Goal: Task Accomplishment & Management: Use online tool/utility

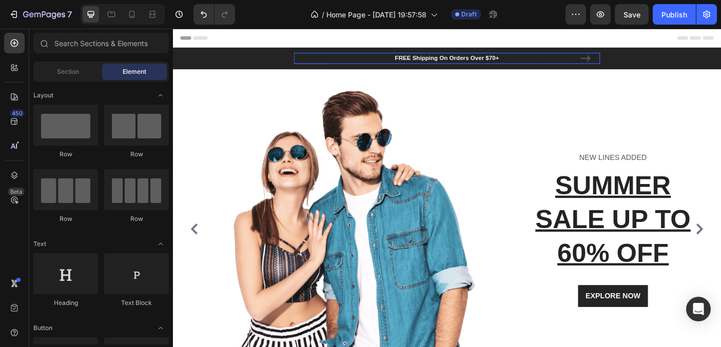
click at [452, 61] on p "FREE Shipping On Orders Over $70+" at bounding box center [481, 62] width 342 height 10
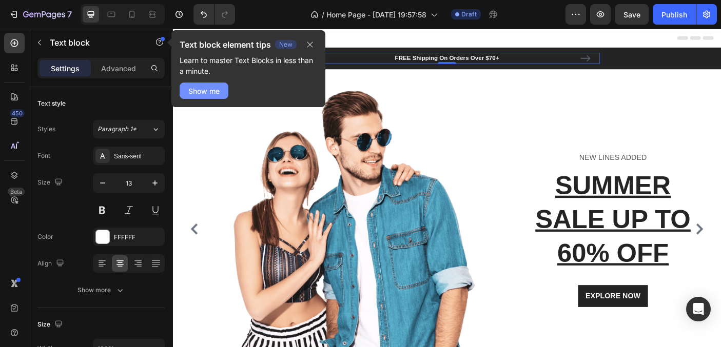
click at [225, 89] on button "Show me" at bounding box center [204, 91] width 49 height 16
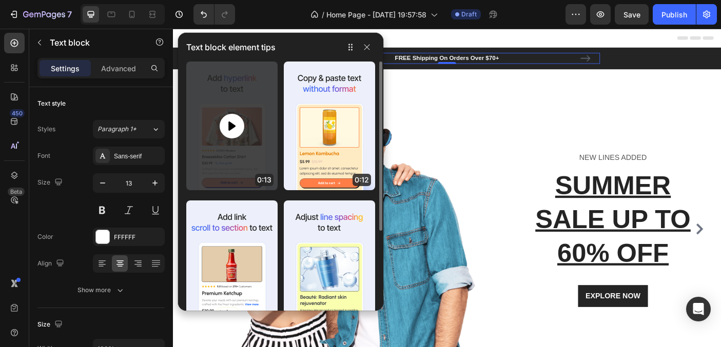
click at [227, 124] on icon at bounding box center [232, 126] width 12 height 12
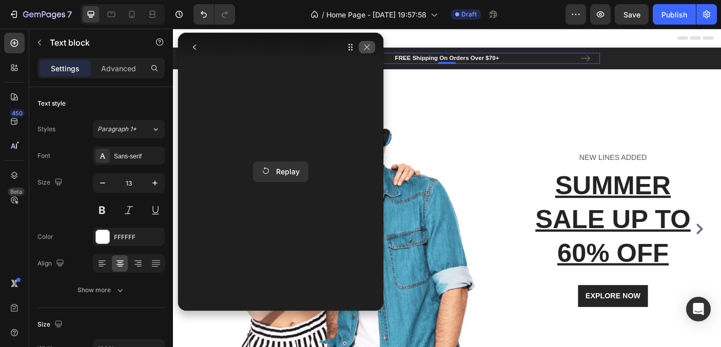
click at [368, 46] on icon "button" at bounding box center [367, 47] width 8 height 8
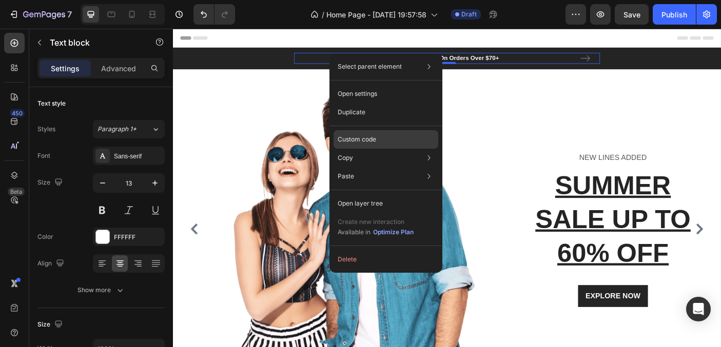
click at [351, 135] on p "Custom code" at bounding box center [357, 139] width 38 height 9
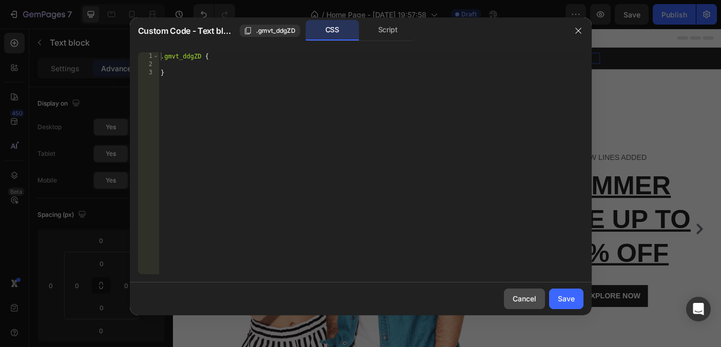
click at [530, 301] on div "Cancel" at bounding box center [524, 298] width 24 height 11
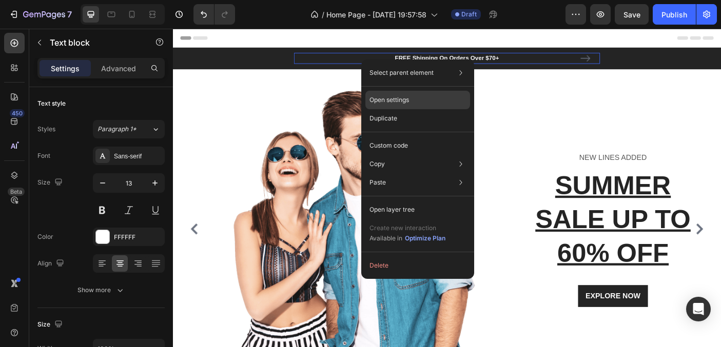
click at [384, 101] on p "Open settings" at bounding box center [388, 99] width 39 height 9
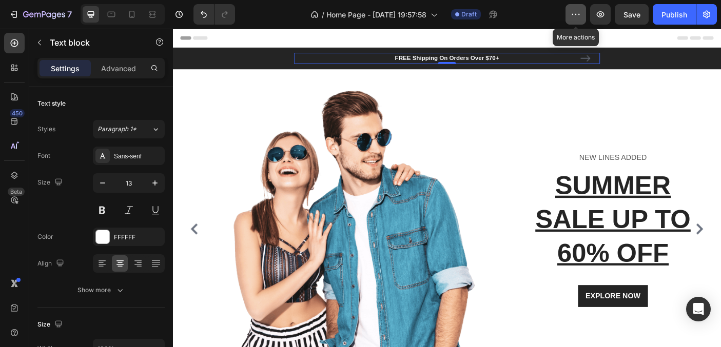
click at [577, 14] on icon "button" at bounding box center [575, 14] width 10 height 10
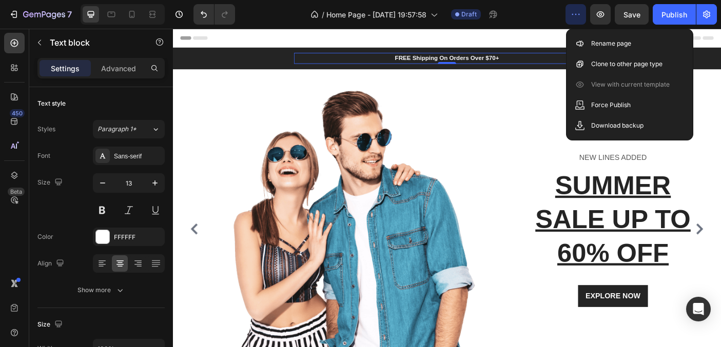
click at [525, 60] on p "FREE Shipping On Orders Over $70+" at bounding box center [481, 62] width 342 height 10
click at [457, 61] on p "FREE Shipping On Orders Over $70+" at bounding box center [481, 62] width 342 height 10
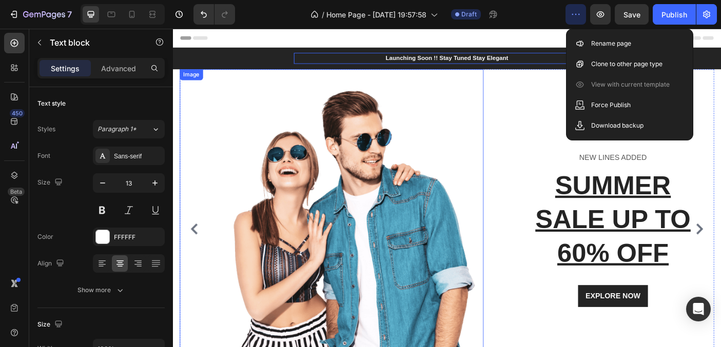
click at [470, 109] on img at bounding box center [375, 253] width 292 height 359
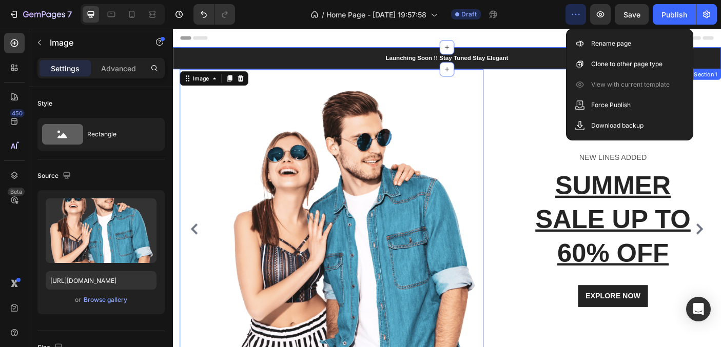
click at [274, 61] on div "Launching Soon !! Stay Tuned Stay Elegant Text block FREE Shipping On Orders Ov…" at bounding box center [481, 62] width 600 height 25
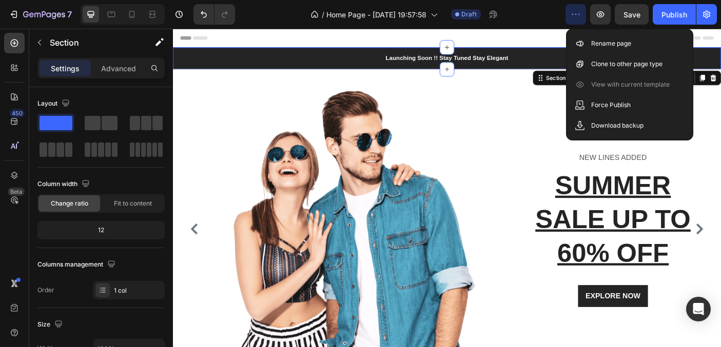
click at [206, 38] on span "Header" at bounding box center [203, 39] width 23 height 10
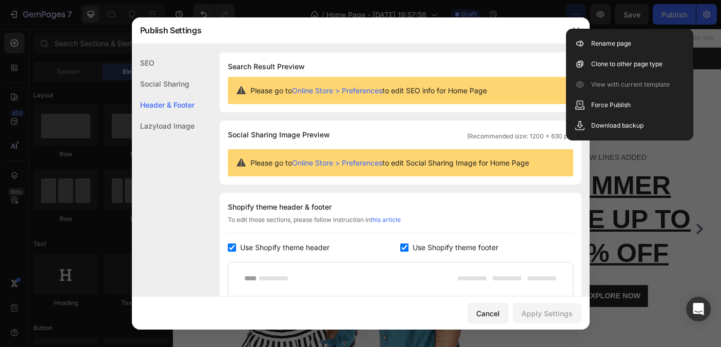
scroll to position [138, 0]
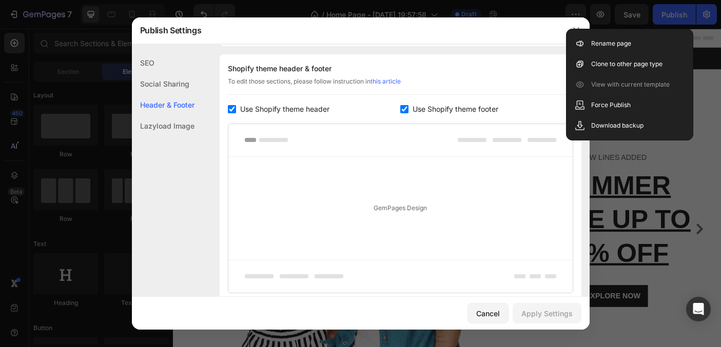
click at [306, 183] on div "GemPages Design" at bounding box center [400, 208] width 344 height 103
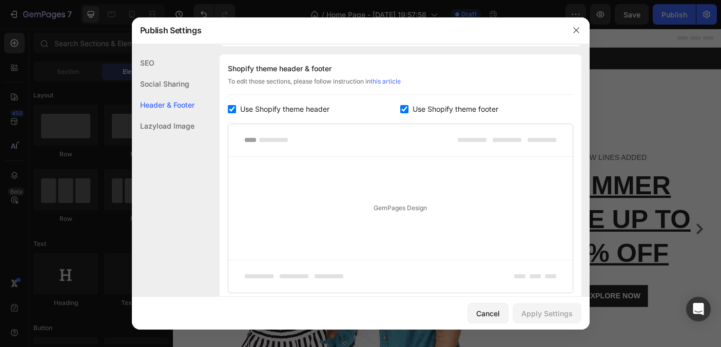
click at [479, 266] on div at bounding box center [400, 276] width 344 height 33
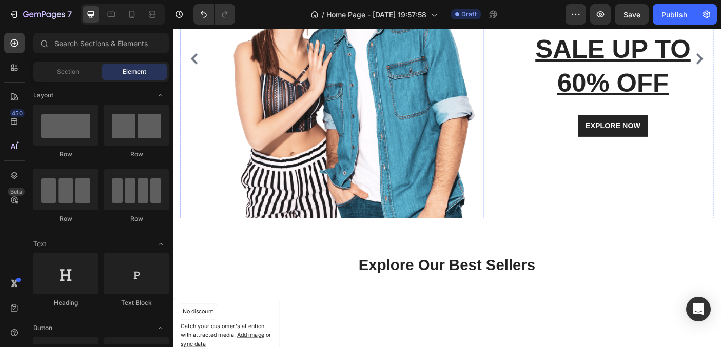
scroll to position [0, 0]
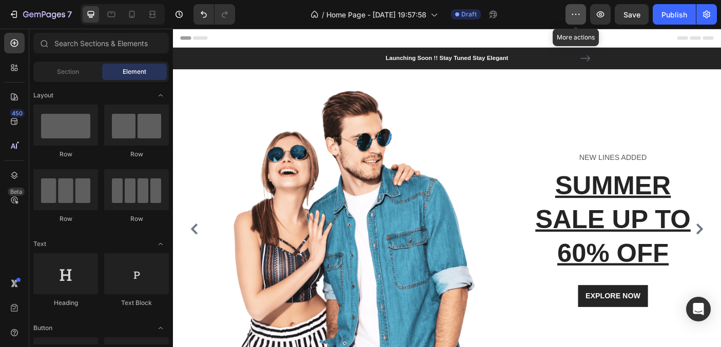
click at [577, 14] on icon "button" at bounding box center [575, 14] width 10 height 10
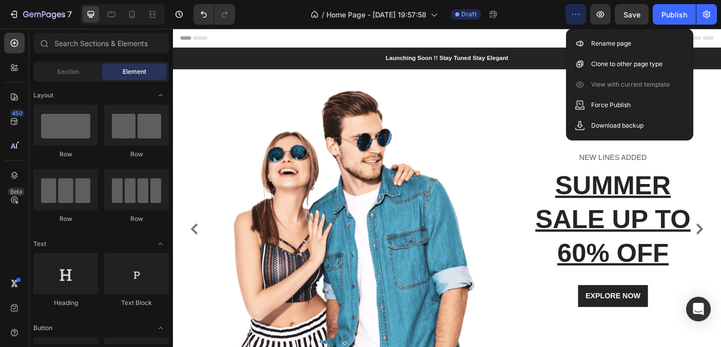
click at [243, 42] on div "Header" at bounding box center [480, 39] width 599 height 21
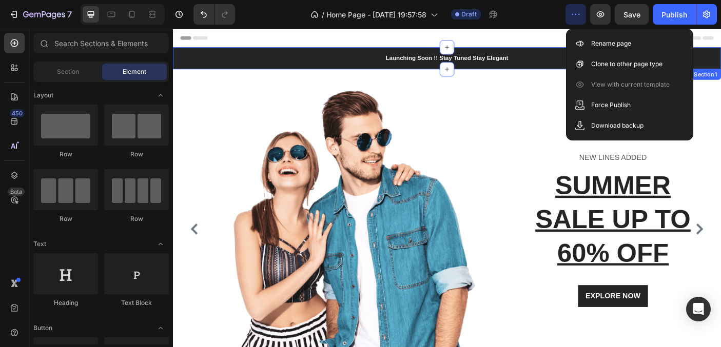
click at [201, 63] on div "Launching Soon !! Stay Tuned Stay Elegant Text block FREE Shipping On Orders Ov…" at bounding box center [481, 62] width 600 height 25
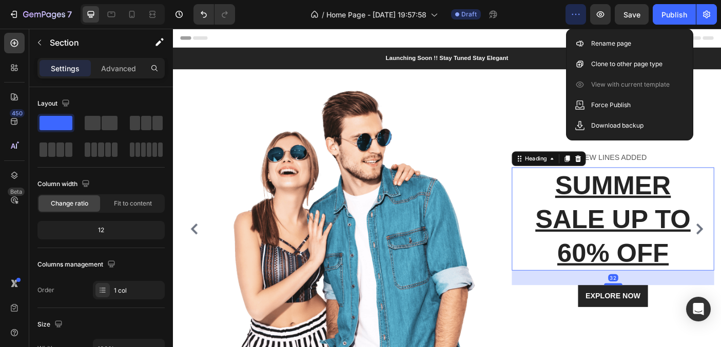
click at [626, 202] on p "SUMMER SALE UP TO 60% OFF" at bounding box center [667, 243] width 225 height 114
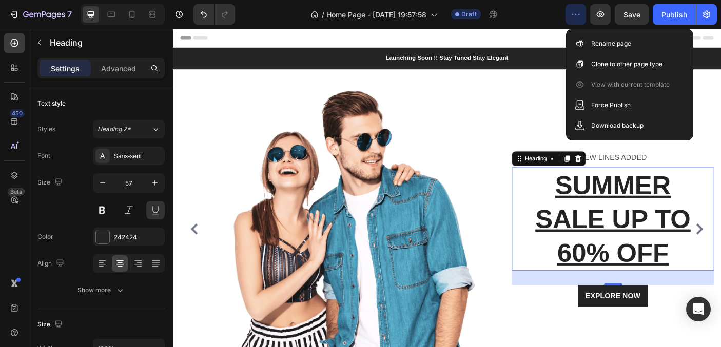
click at [720, 281] on p "SUMMER SALE UP TO 60% OFF" at bounding box center [667, 243] width 225 height 114
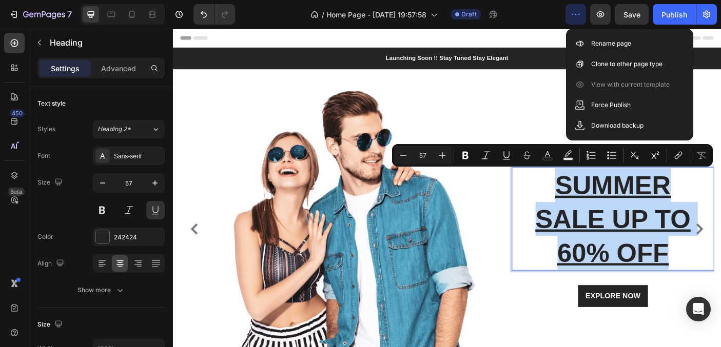
drag, startPoint x: 736, startPoint y: 281, endPoint x: 601, endPoint y: 202, distance: 156.6
click at [601, 202] on p "SUMMER SALE UP TO 60% OFF" at bounding box center [667, 243] width 225 height 114
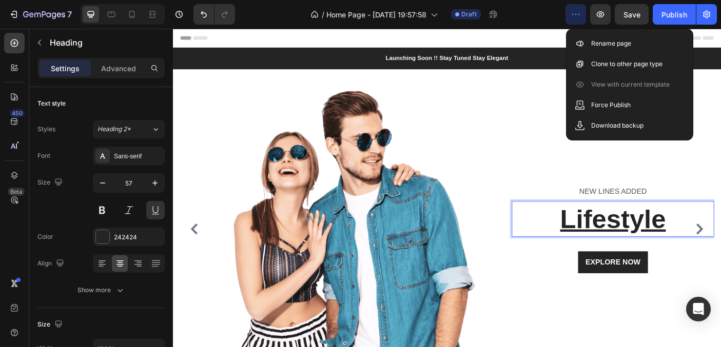
click at [640, 231] on p "Lifestyle" at bounding box center [667, 243] width 225 height 38
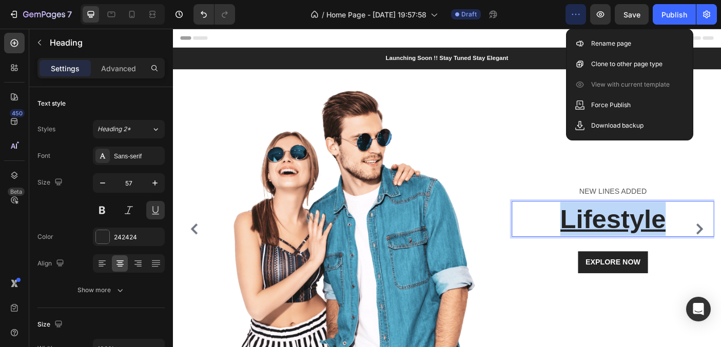
click at [640, 231] on p "Lifestyle" at bounding box center [667, 243] width 225 height 38
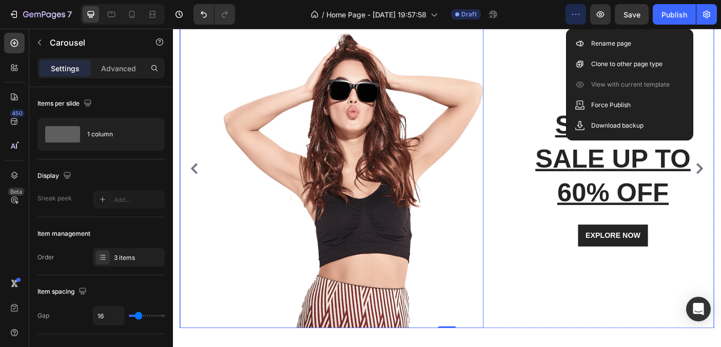
scroll to position [3, 0]
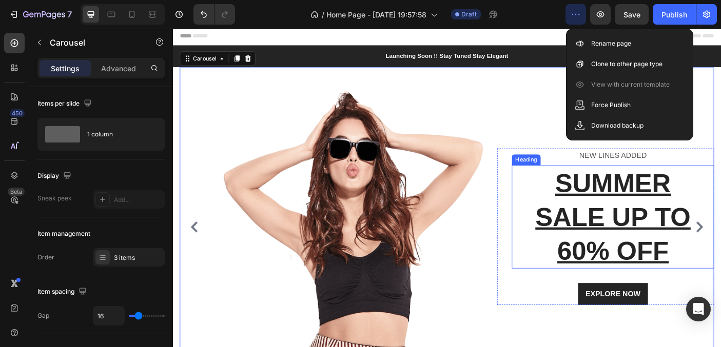
click at [611, 231] on p "SUMMER SALE UP TO 60% OFF" at bounding box center [667, 240] width 225 height 114
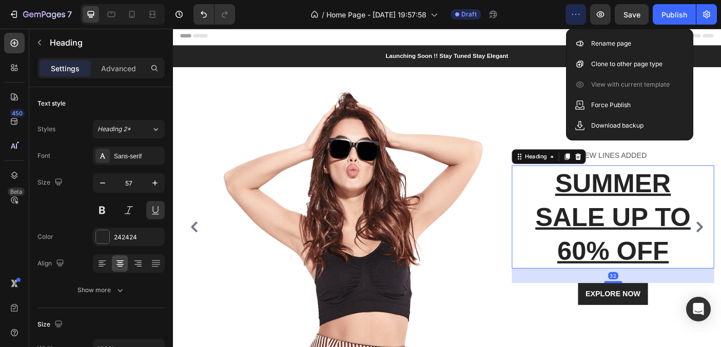
click at [657, 241] on p "SUMMER SALE UP TO 60% OFF" at bounding box center [667, 240] width 225 height 114
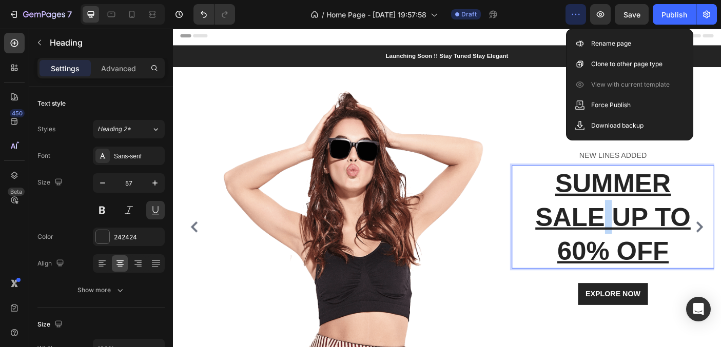
click at [657, 241] on p "SUMMER SALE UP TO 60% OFF" at bounding box center [667, 240] width 225 height 114
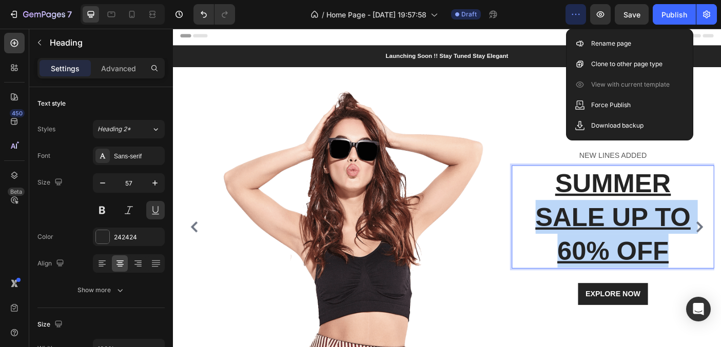
click at [657, 241] on p "SUMMER SALE UP TO 60% OFF" at bounding box center [667, 240] width 225 height 114
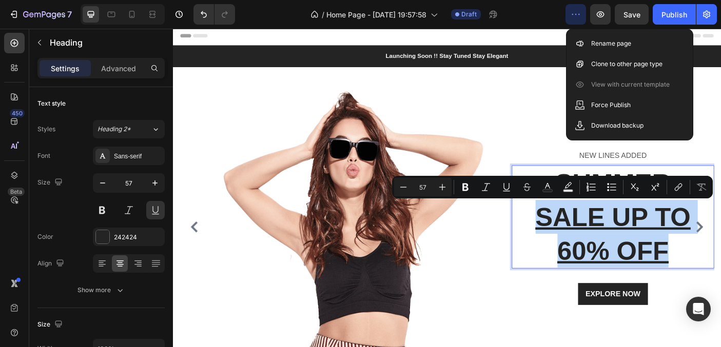
click at [661, 244] on p "SUMMER SALE UP TO 60% OFF" at bounding box center [667, 240] width 225 height 114
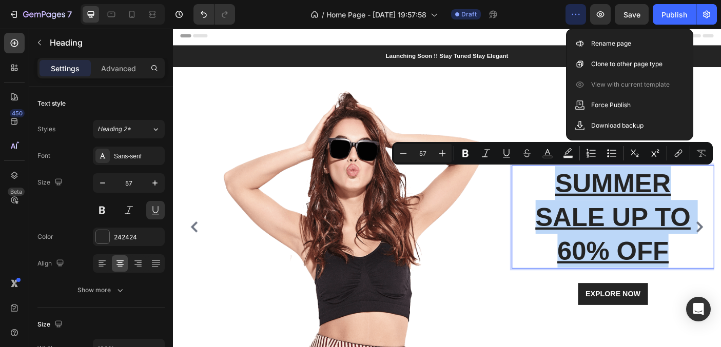
drag, startPoint x: 724, startPoint y: 273, endPoint x: 601, endPoint y: 199, distance: 143.6
click at [601, 199] on p "SUMMER SALE UP TO 60% OFF" at bounding box center [667, 240] width 225 height 114
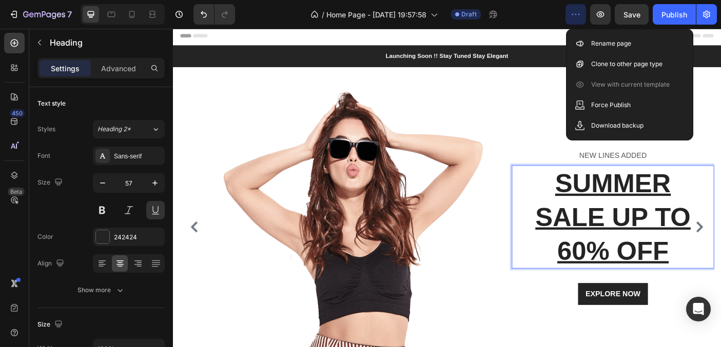
scroll to position [41, 0]
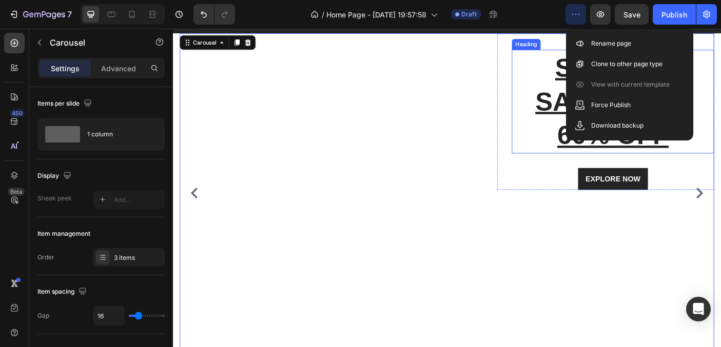
click at [389, 190] on img at bounding box center [375, 213] width 292 height 359
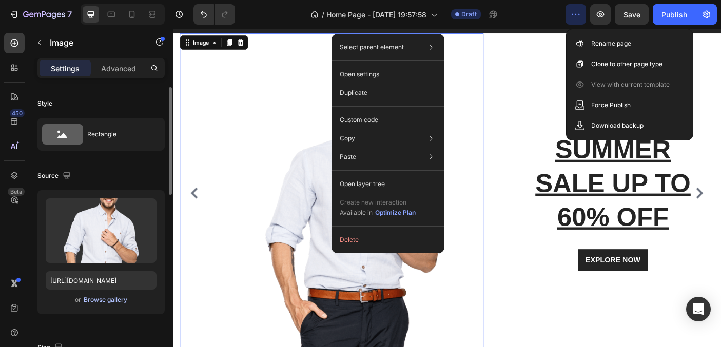
click at [100, 301] on div "Browse gallery" at bounding box center [106, 299] width 44 height 9
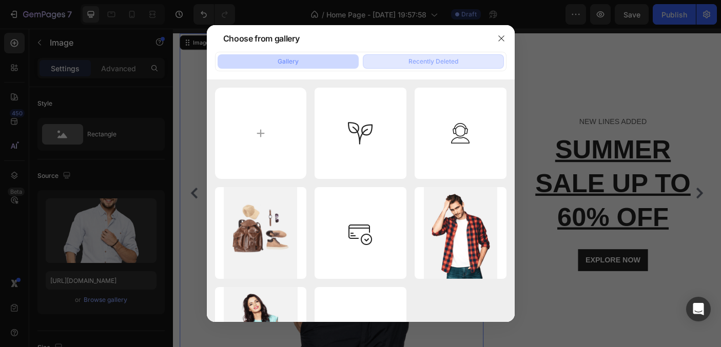
click at [408, 59] on div "Recently Deleted" at bounding box center [433, 61] width 50 height 9
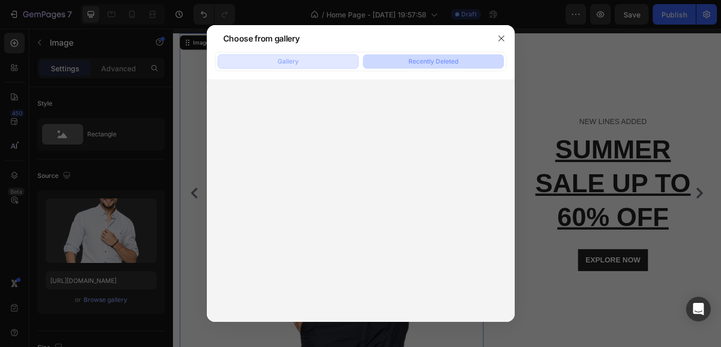
click at [344, 56] on button "Gallery" at bounding box center [287, 61] width 141 height 14
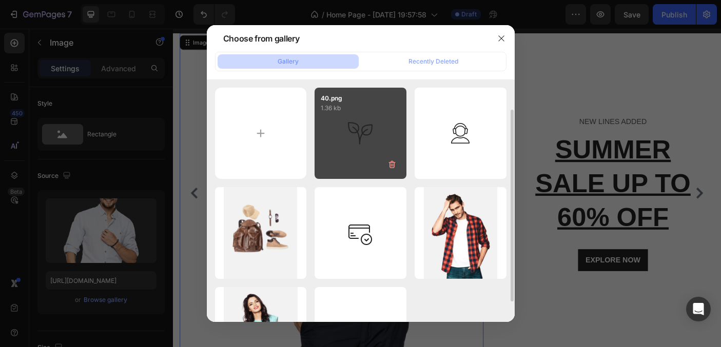
scroll to position [65, 0]
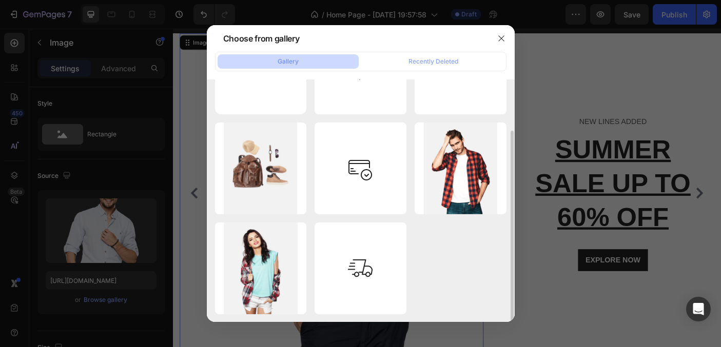
click at [411, 166] on div "40.png 1.36 kb 37.png 1.29 kb 32.png 42.13 kb 39.png 0.85 kb 30.png 72.37 kb 31…" at bounding box center [360, 168] width 291 height 291
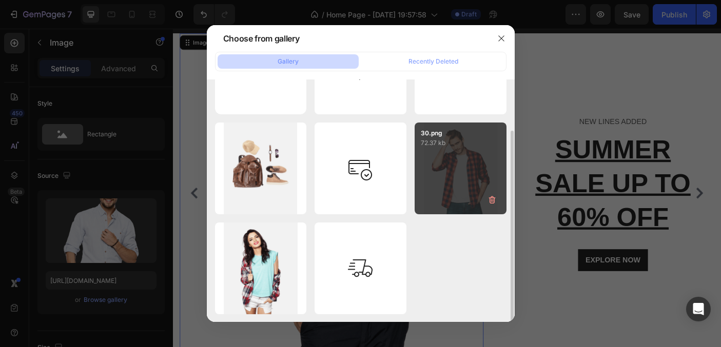
click at [429, 166] on div "30.png 72.37 kb" at bounding box center [460, 169] width 92 height 92
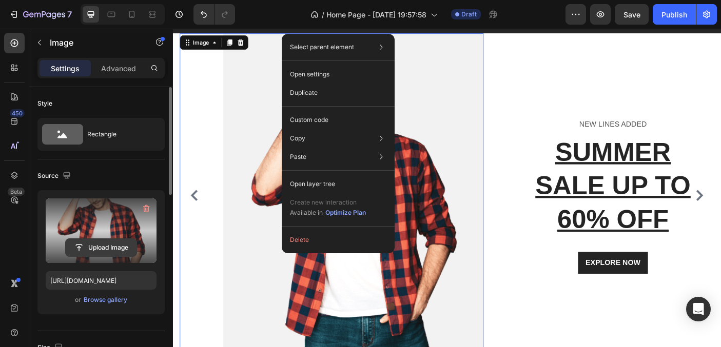
click at [104, 241] on input "file" at bounding box center [101, 247] width 71 height 17
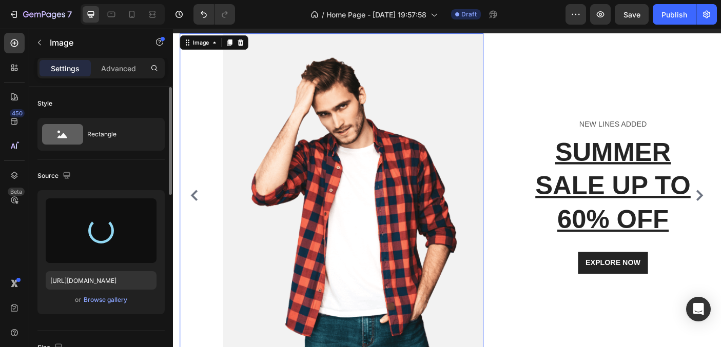
type input "https://cdn.shopify.com/s/files/1/0771/5841/6622/files/gempages_585173562856309…"
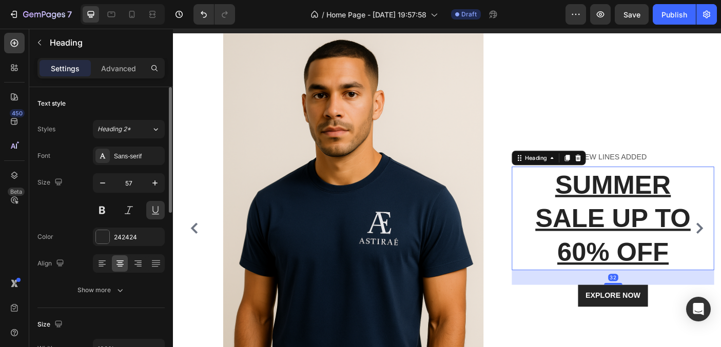
click at [626, 200] on p "SUMMER SALE UP TO 60% OFF" at bounding box center [667, 242] width 225 height 114
click at [686, 258] on p "SUMMER SALE UP TO 60% OFF" at bounding box center [667, 242] width 225 height 114
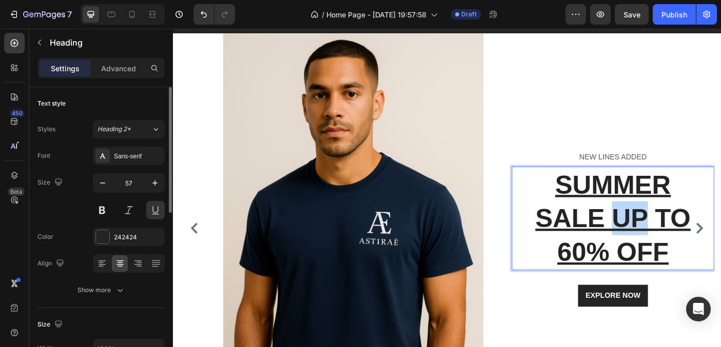
click at [686, 258] on p "SUMMER SALE UP TO 60% OFF" at bounding box center [667, 242] width 225 height 114
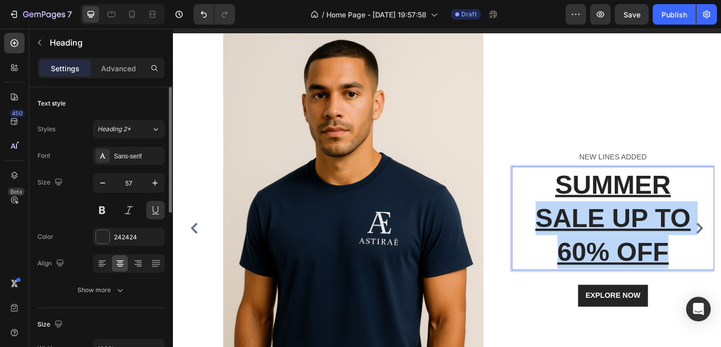
click at [686, 258] on p "SUMMER SALE UP TO 60% OFF" at bounding box center [667, 242] width 225 height 114
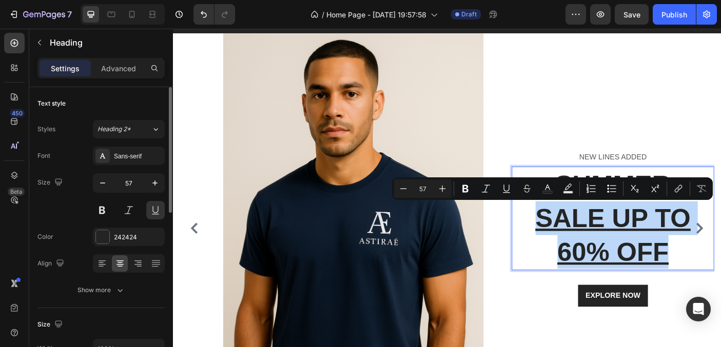
click at [702, 268] on p "SUMMER SALE UP TO 60% OFF" at bounding box center [667, 242] width 225 height 114
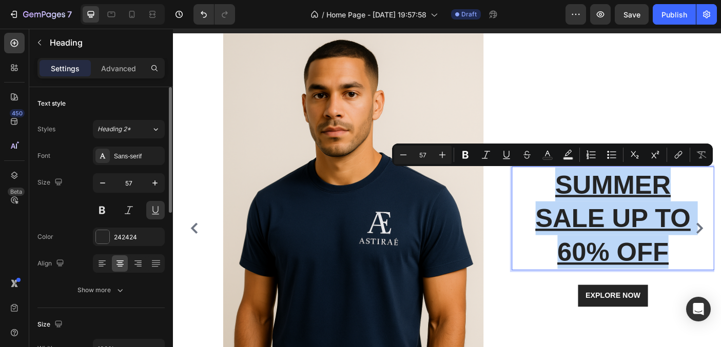
drag, startPoint x: 726, startPoint y: 278, endPoint x: 604, endPoint y: 196, distance: 146.1
click at [604, 196] on p "SUMMER SALE UP TO 60% OFF" at bounding box center [667, 242] width 225 height 114
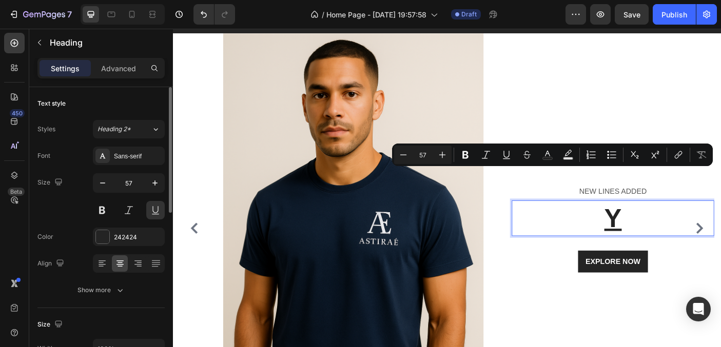
scroll to position [79, 0]
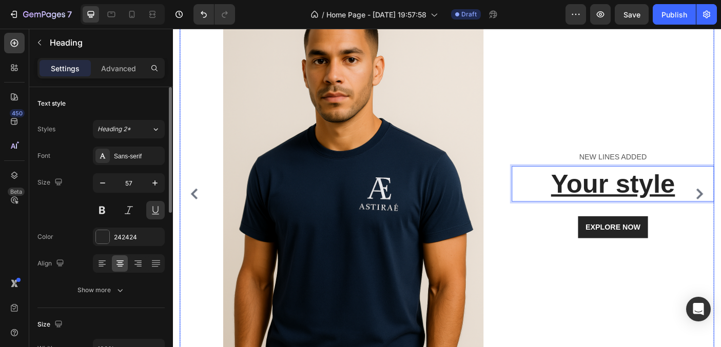
click at [625, 280] on div "NEW LINES ADDED Text block Your style Heading 32 EXPLORE NOW Button Row" at bounding box center [659, 214] width 244 height 439
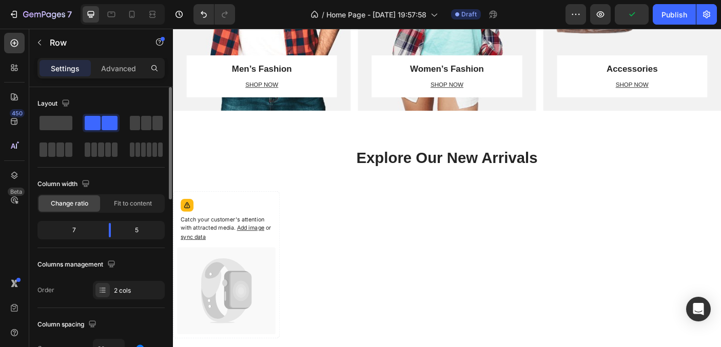
scroll to position [1016, 0]
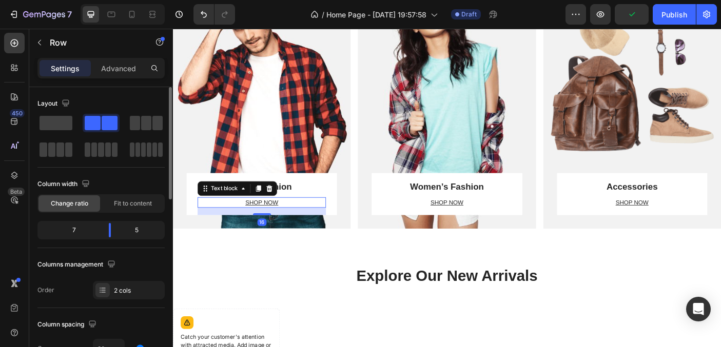
click at [270, 223] on p "SHOP NOW" at bounding box center [273, 224] width 142 height 10
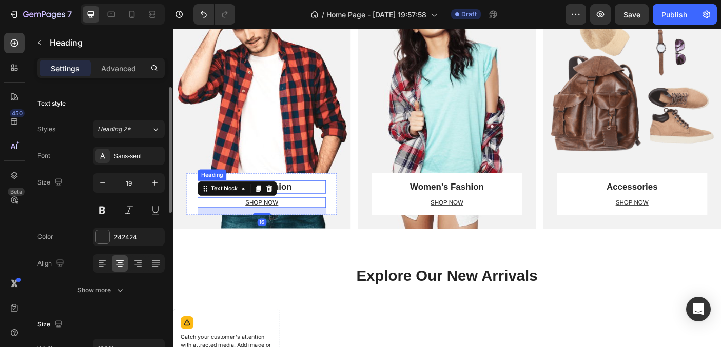
click at [298, 205] on p "Men’s Fashion" at bounding box center [273, 206] width 142 height 13
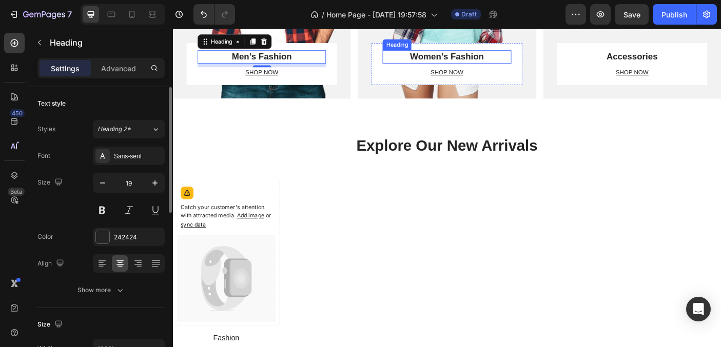
scroll to position [1434, 0]
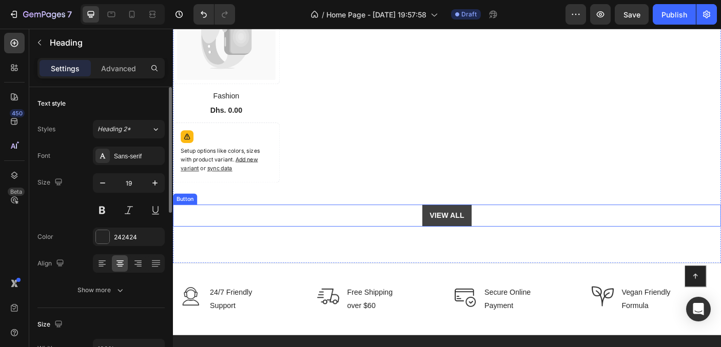
click at [502, 243] on button "VIEW ALL" at bounding box center [480, 238] width 55 height 25
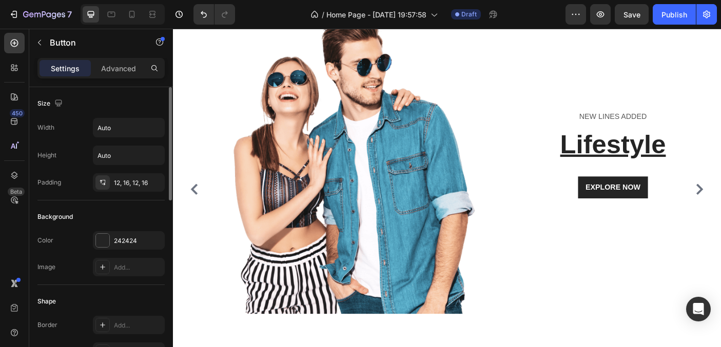
scroll to position [0, 0]
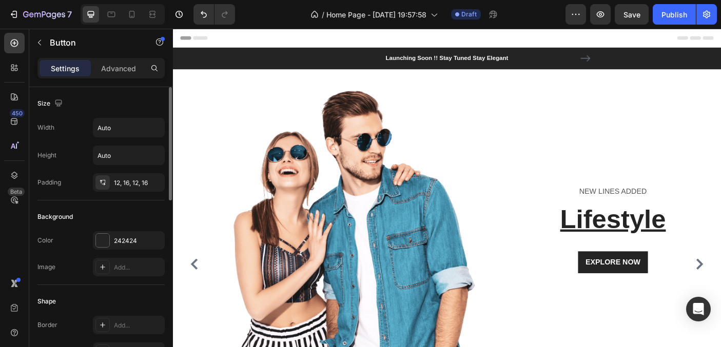
click at [208, 39] on span "Header" at bounding box center [203, 39] width 23 height 10
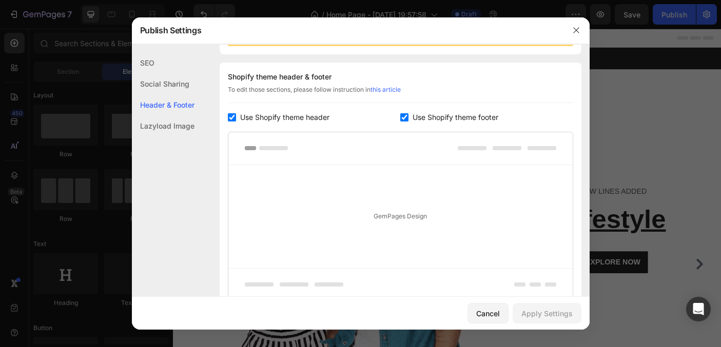
scroll to position [138, 0]
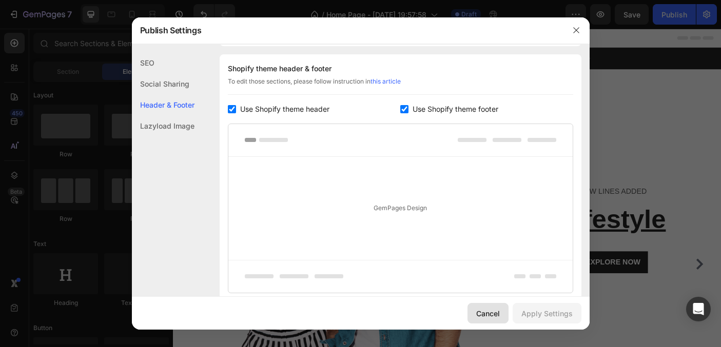
click at [493, 321] on button "Cancel" at bounding box center [487, 313] width 41 height 21
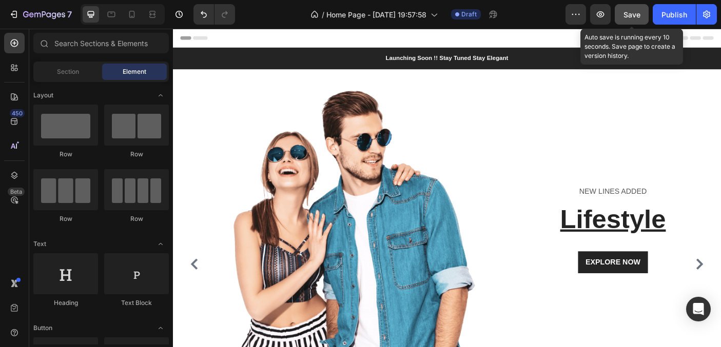
click at [630, 17] on span "Save" at bounding box center [631, 14] width 17 height 9
